Goal: Browse casually

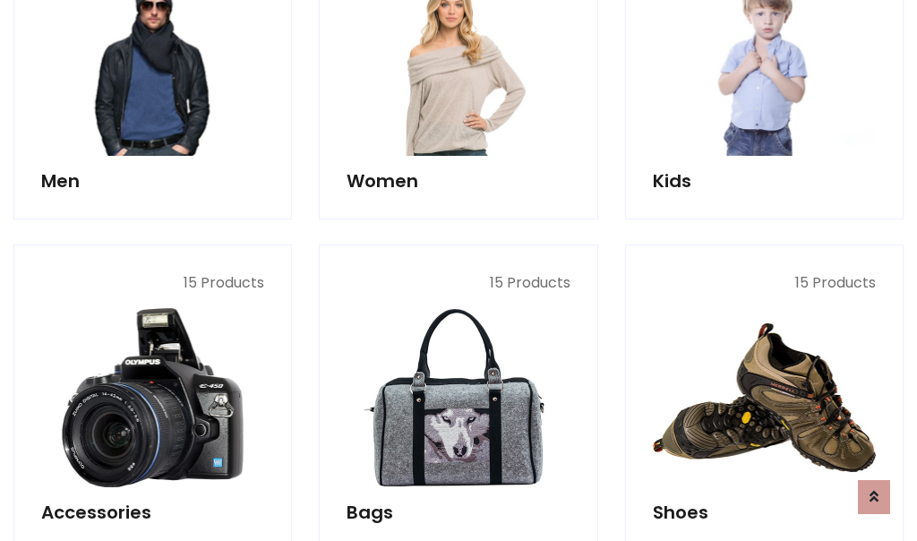
scroll to position [599, 0]
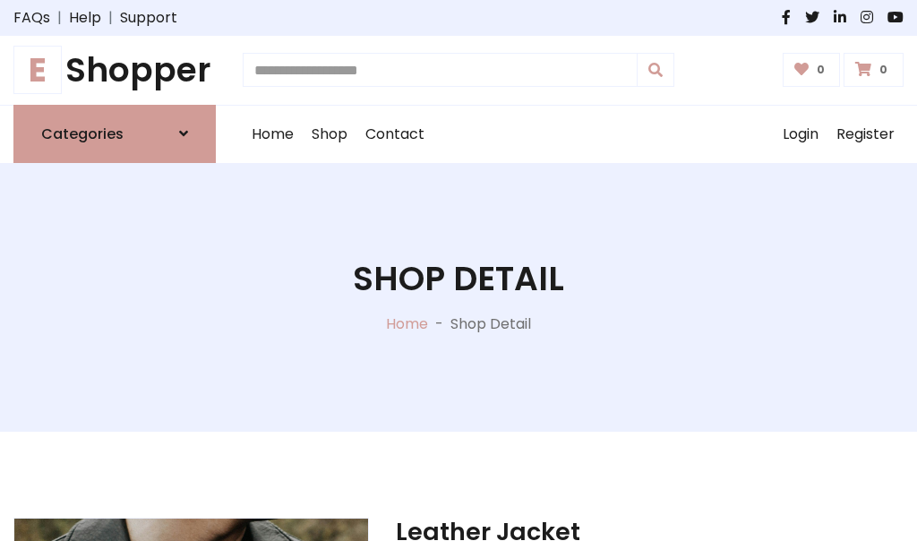
click at [115, 70] on h1 "E Shopper" at bounding box center [114, 70] width 202 height 40
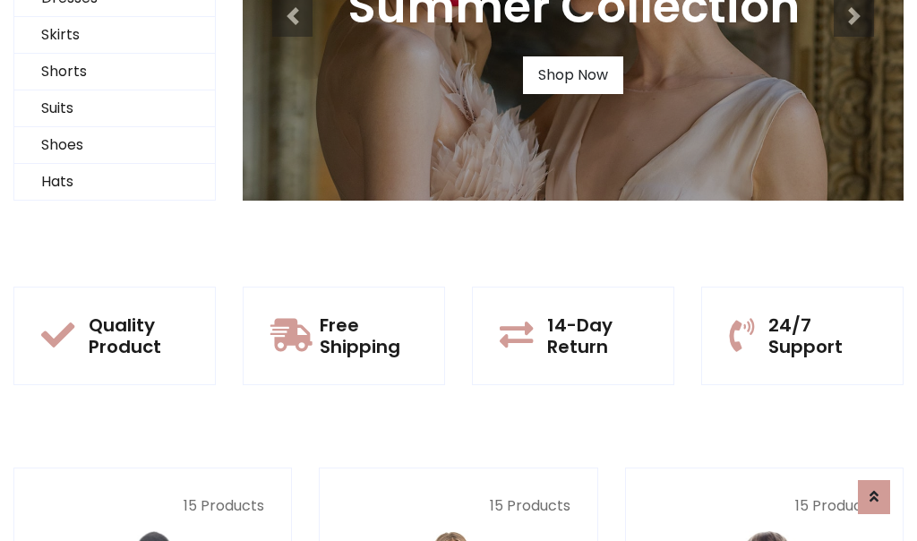
scroll to position [173, 0]
